Goal: Transaction & Acquisition: Purchase product/service

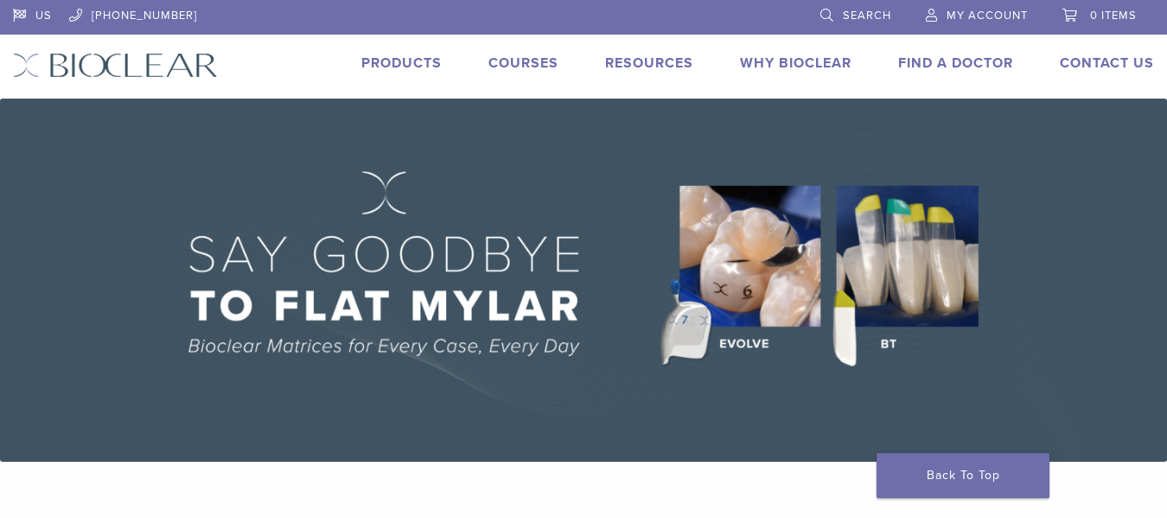
click at [390, 67] on link "Products" at bounding box center [401, 62] width 80 height 17
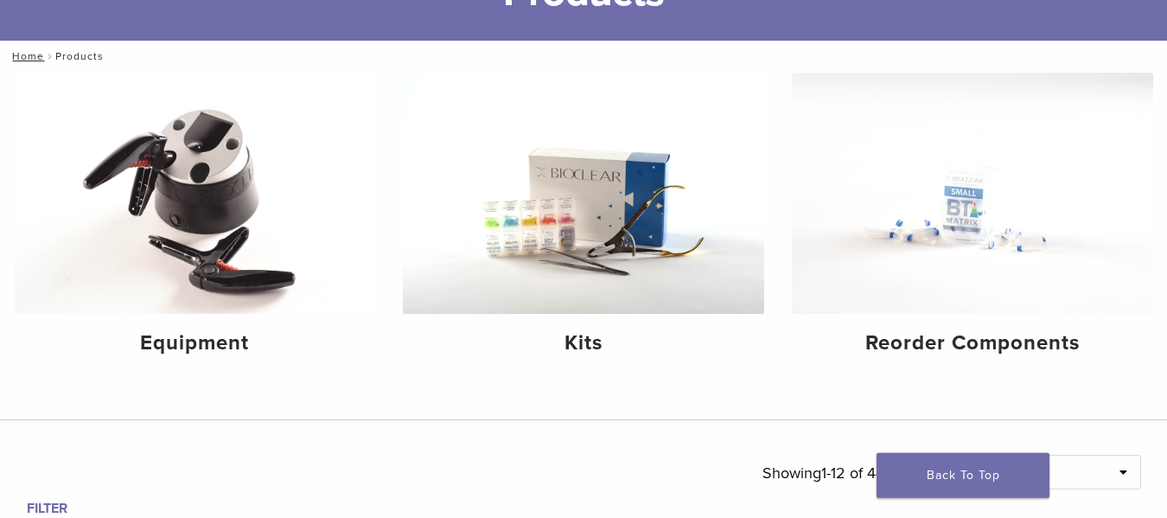
scroll to position [176, 0]
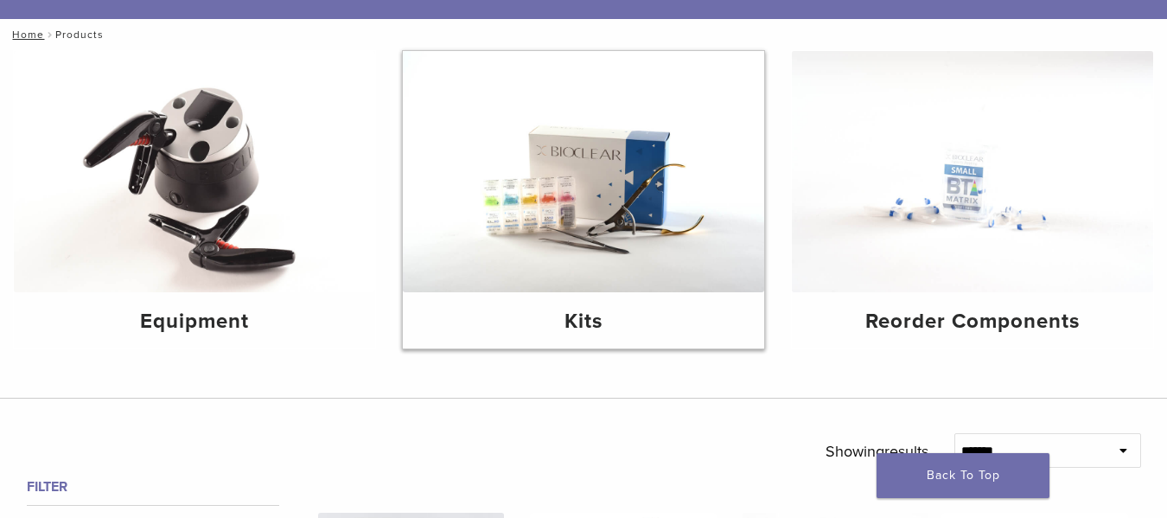
click at [618, 214] on img at bounding box center [583, 171] width 361 height 241
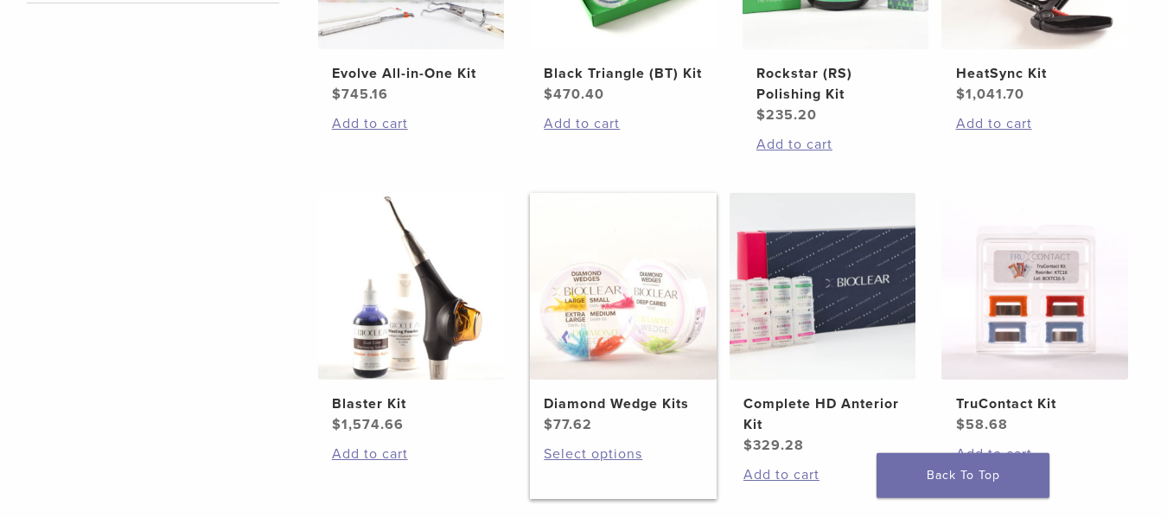
scroll to position [617, 0]
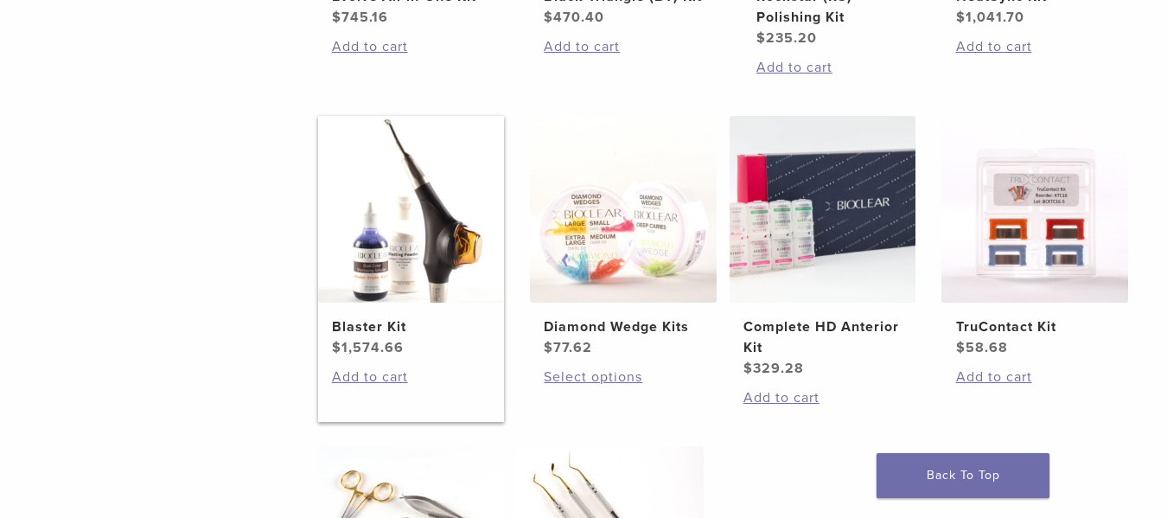
click at [472, 152] on img at bounding box center [411, 209] width 187 height 187
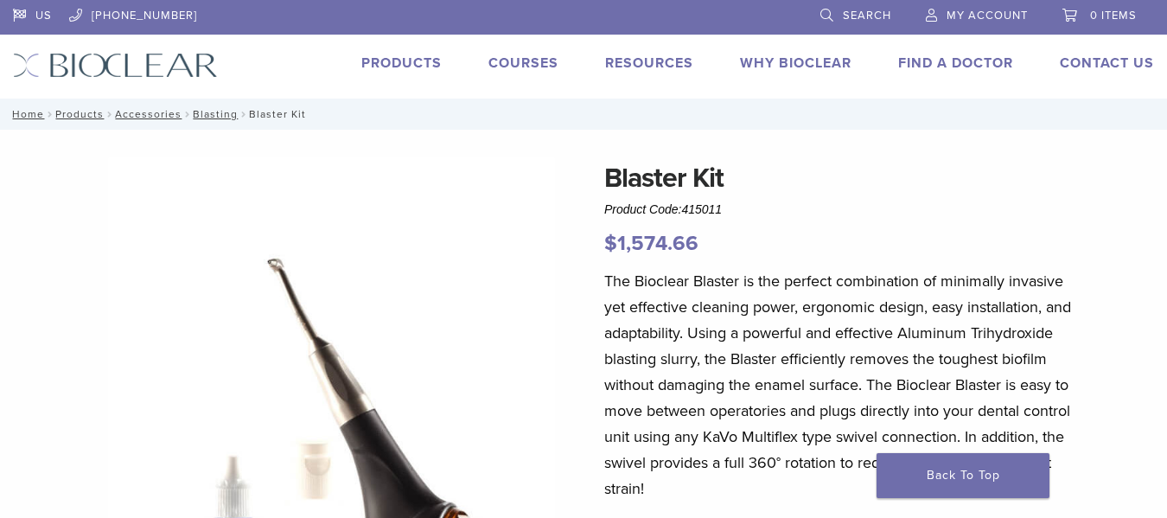
click at [175, 71] on img at bounding box center [115, 65] width 205 height 25
